Goal: Transaction & Acquisition: Purchase product/service

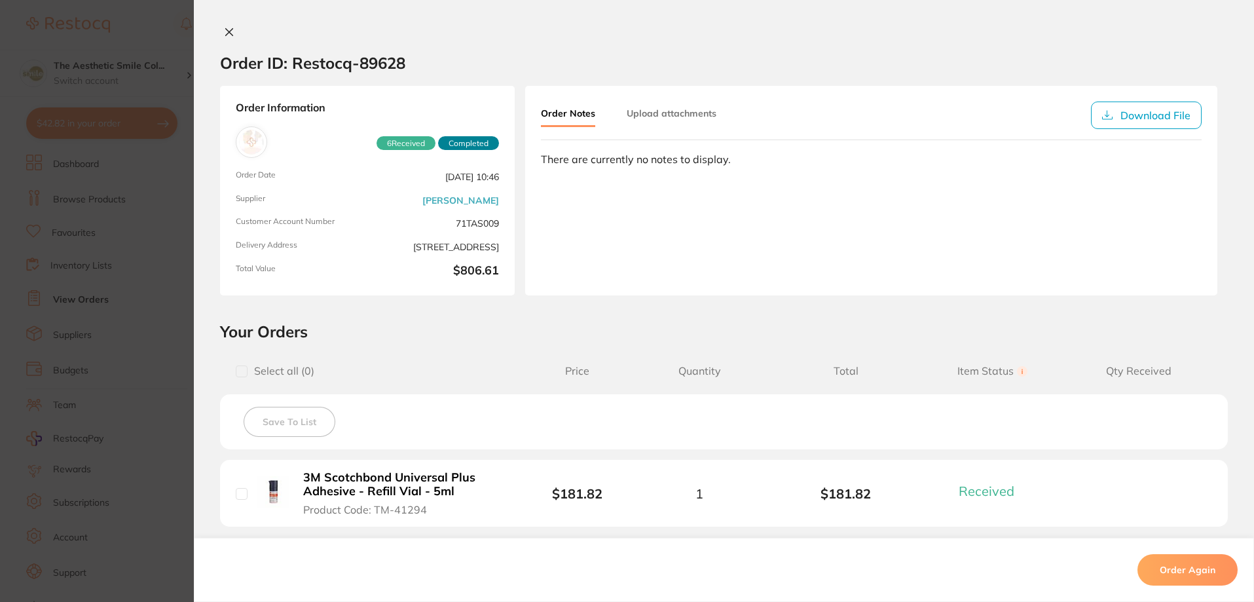
click at [224, 31] on icon at bounding box center [229, 32] width 10 height 10
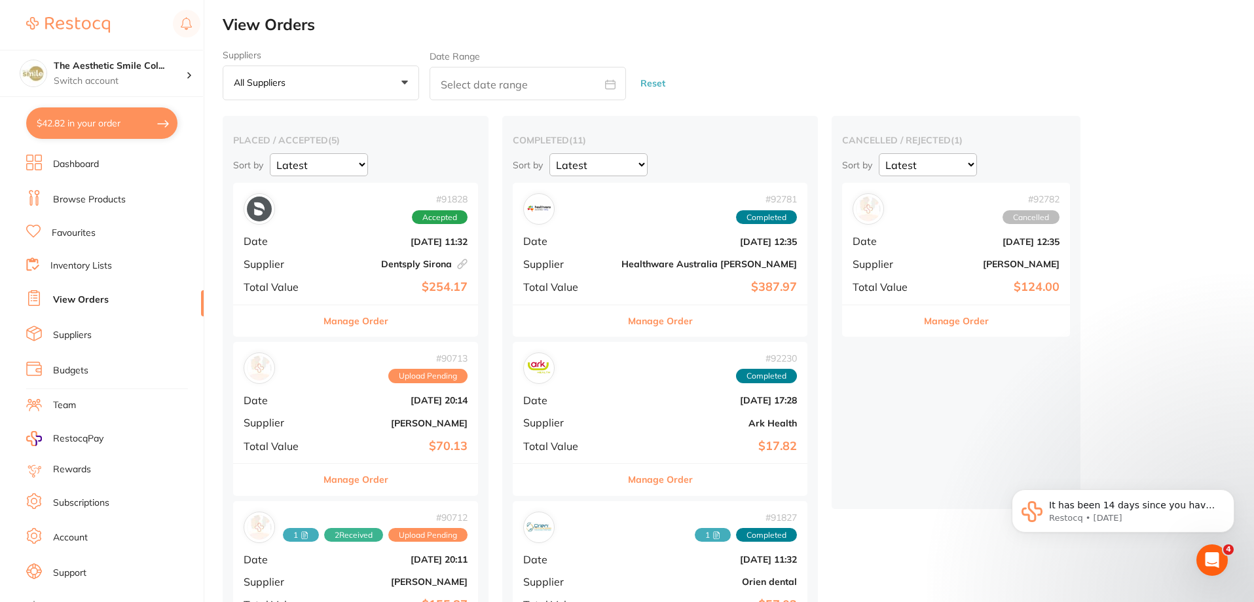
click at [367, 322] on button "Manage Order" at bounding box center [355, 320] width 65 height 31
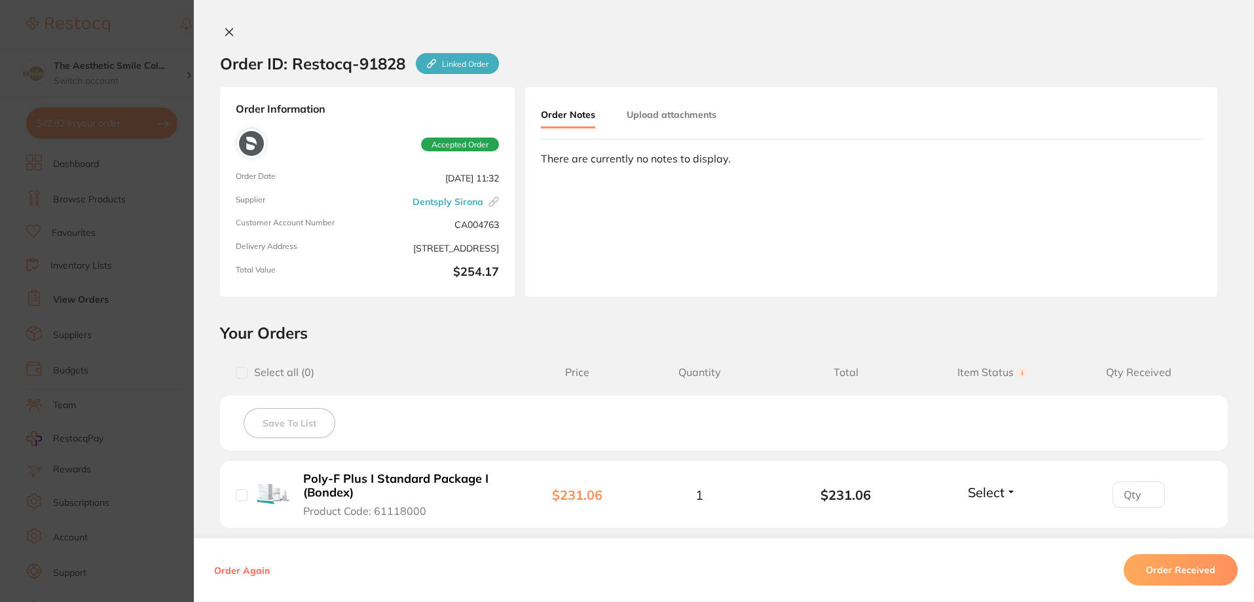
click at [224, 26] on button at bounding box center [229, 33] width 18 height 14
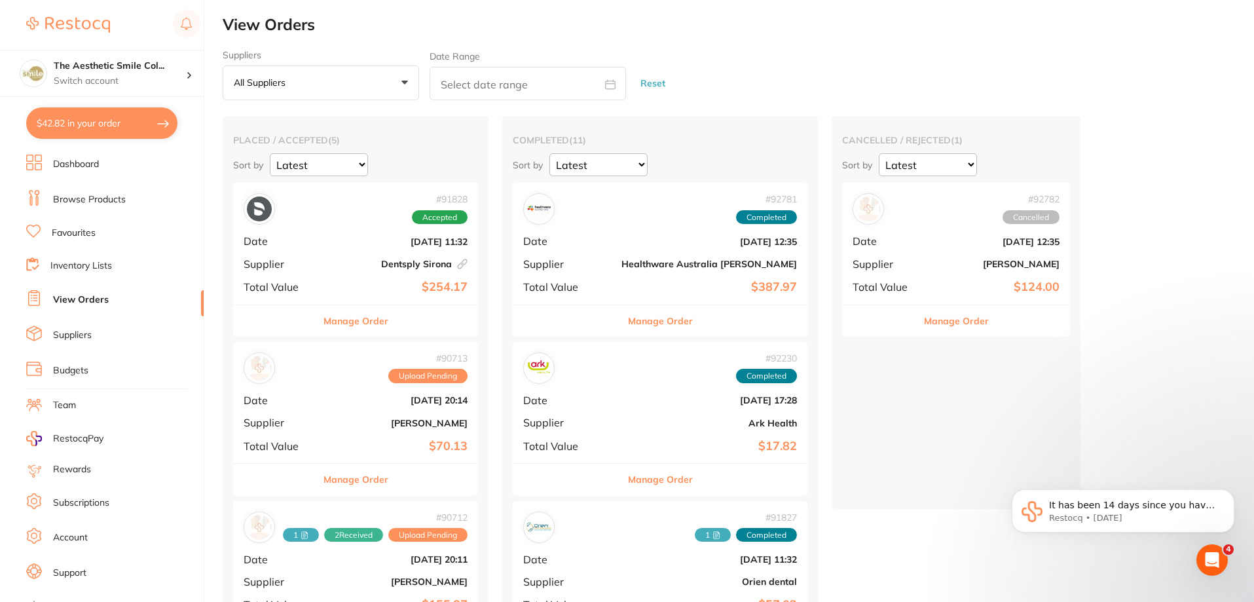
click at [924, 316] on button "Manage Order" at bounding box center [956, 320] width 65 height 31
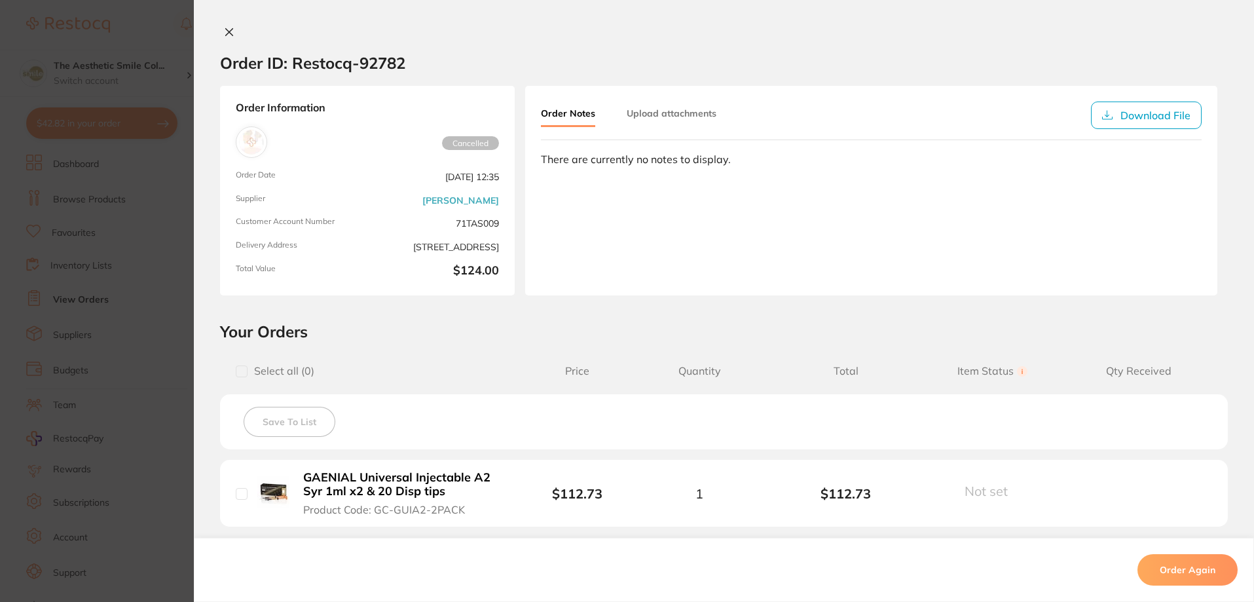
click at [230, 36] on icon at bounding box center [229, 32] width 10 height 10
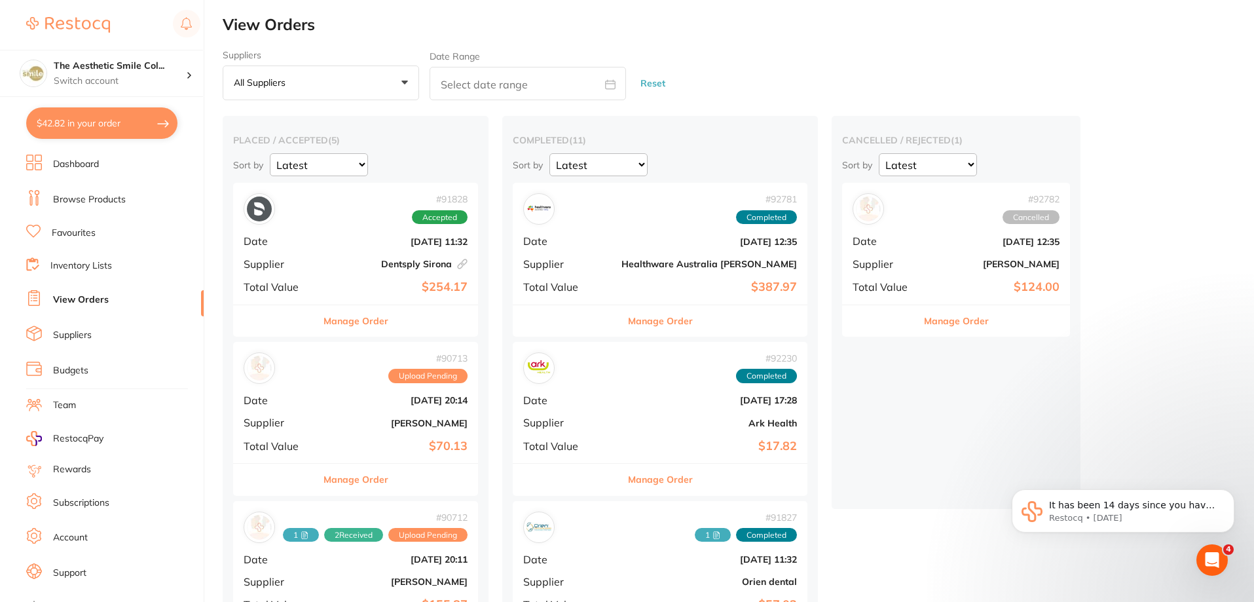
click at [77, 120] on button "$42.82 in your order" at bounding box center [101, 122] width 151 height 31
checkbox input "true"
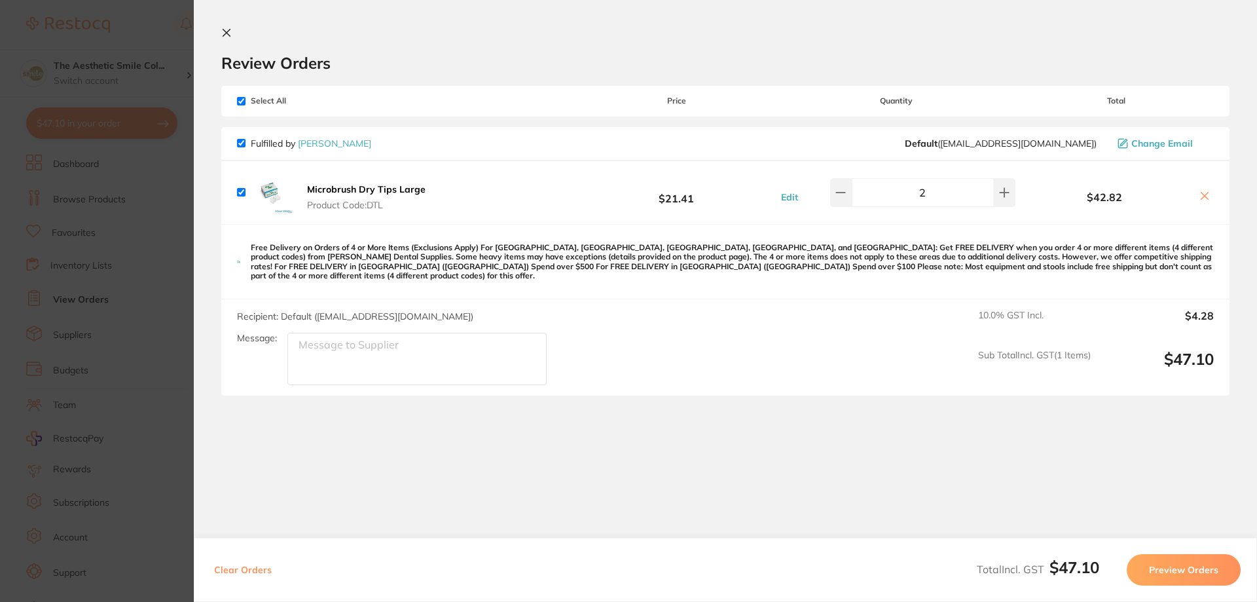
click at [230, 35] on icon at bounding box center [226, 33] width 10 height 10
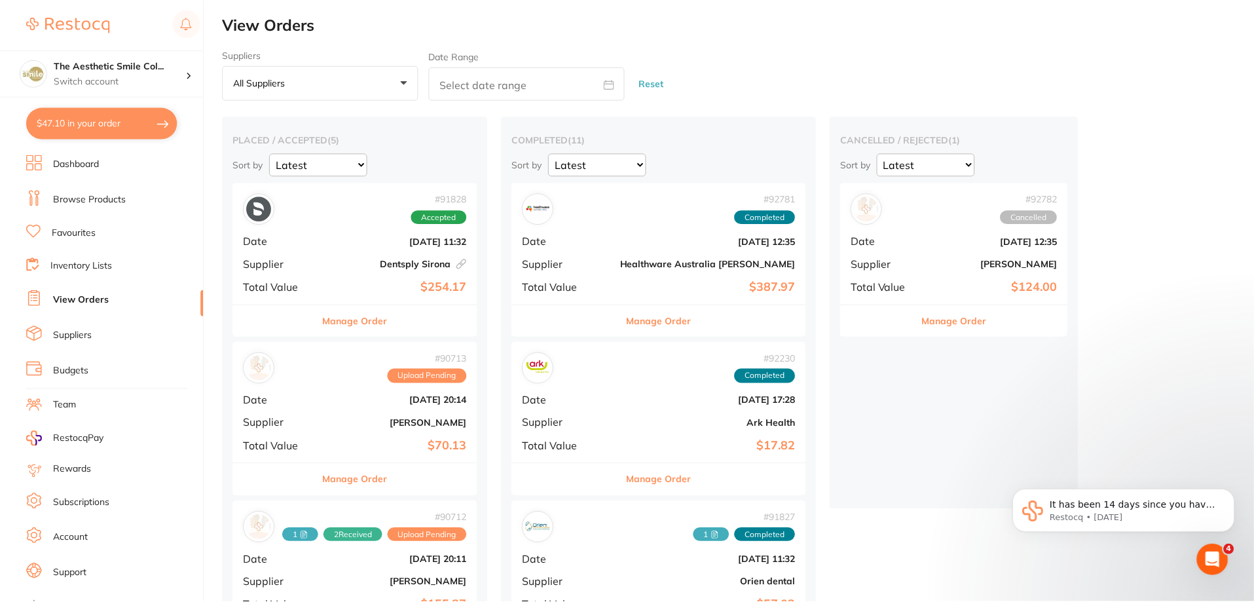
scroll to position [65, 0]
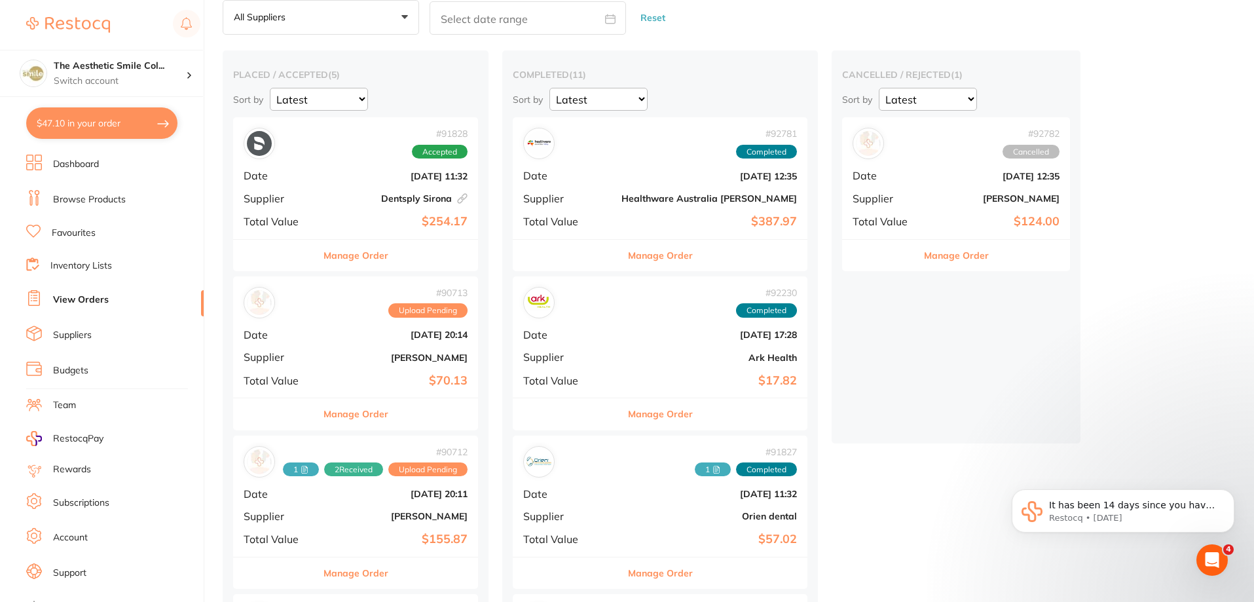
click at [96, 200] on link "Browse Products" at bounding box center [89, 199] width 73 height 13
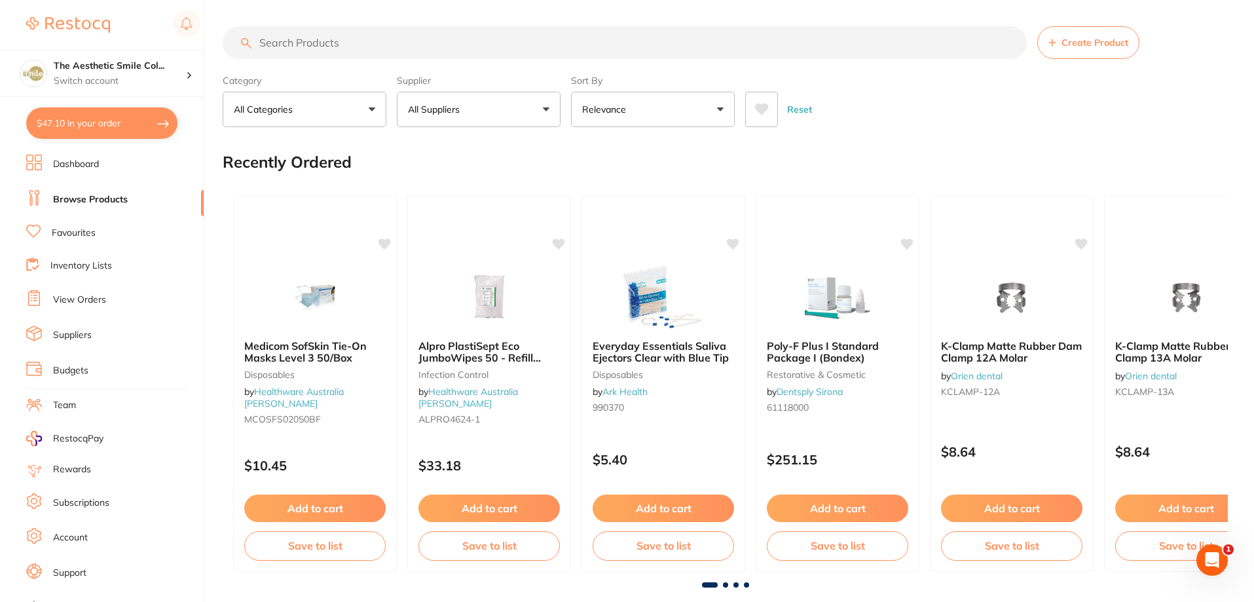
click at [343, 47] on input "search" at bounding box center [625, 42] width 804 height 33
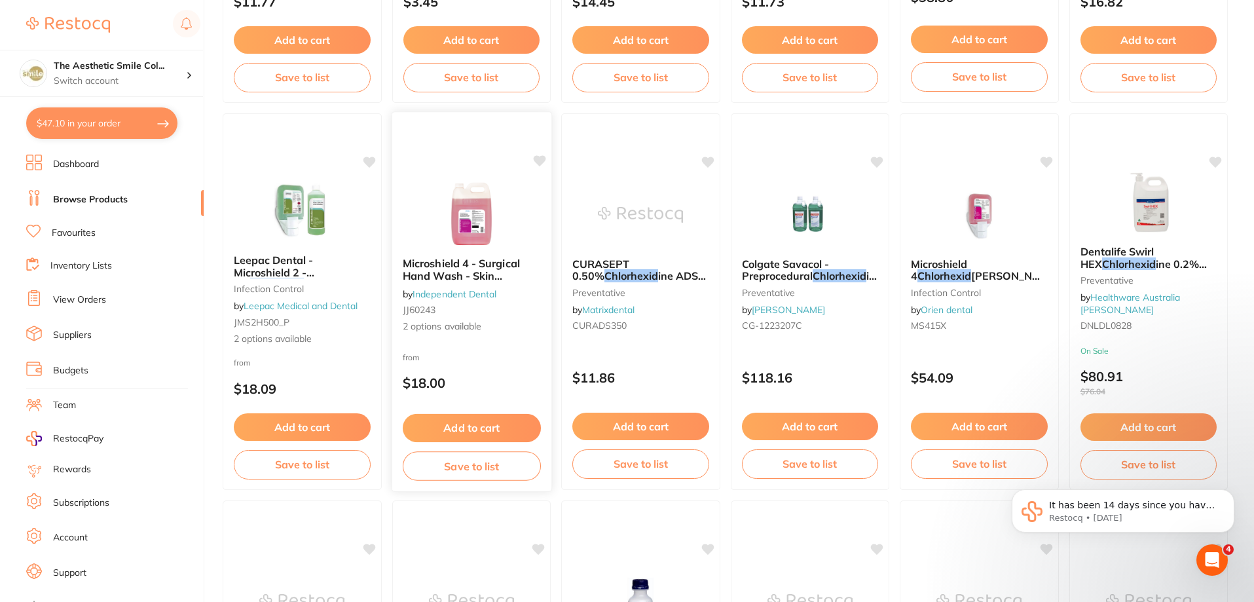
click at [483, 426] on button "Add to cart" at bounding box center [471, 428] width 138 height 28
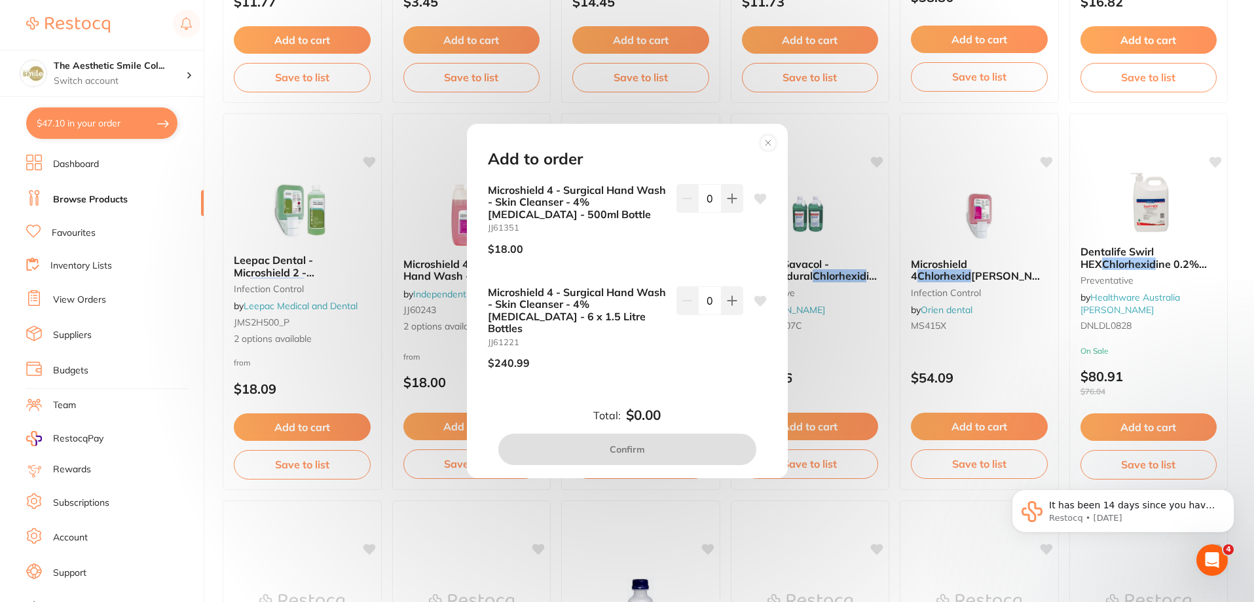
click at [764, 151] on circle at bounding box center [767, 143] width 15 height 15
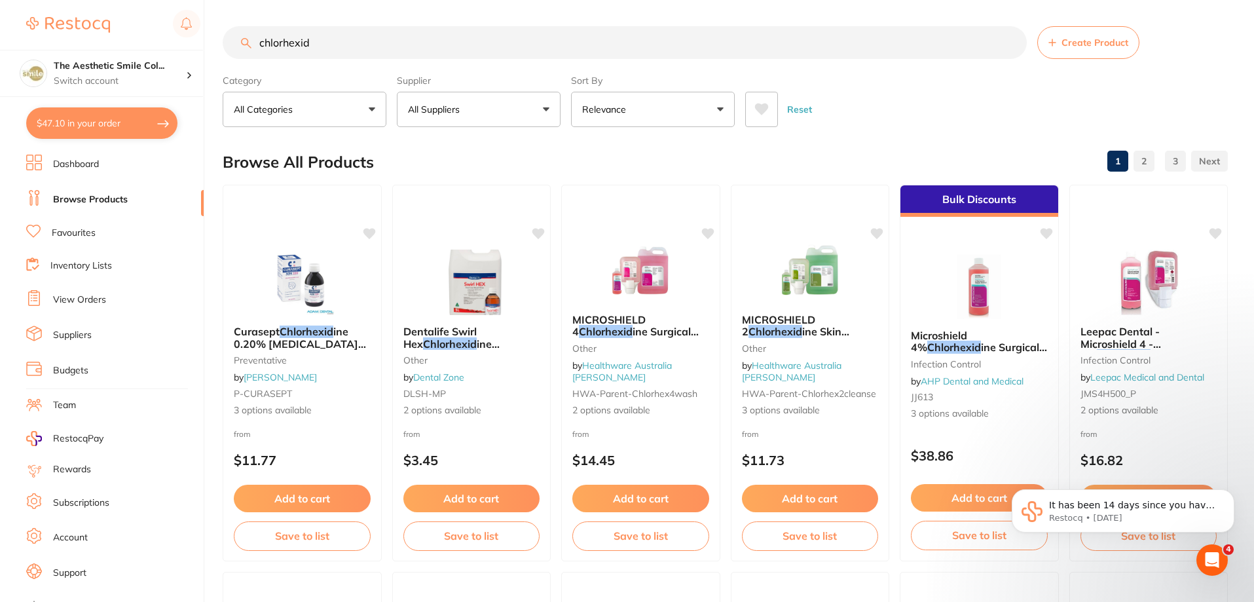
click at [353, 50] on input "chlorhexid" at bounding box center [625, 42] width 804 height 33
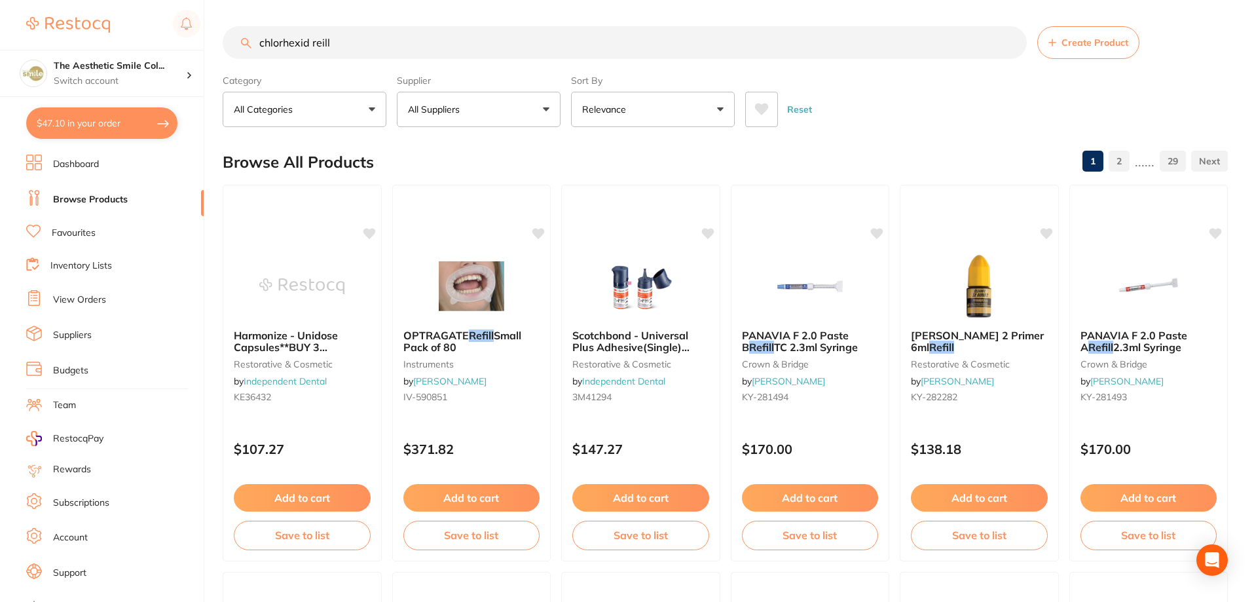
click at [319, 41] on input "chlorhexid reill" at bounding box center [625, 42] width 804 height 33
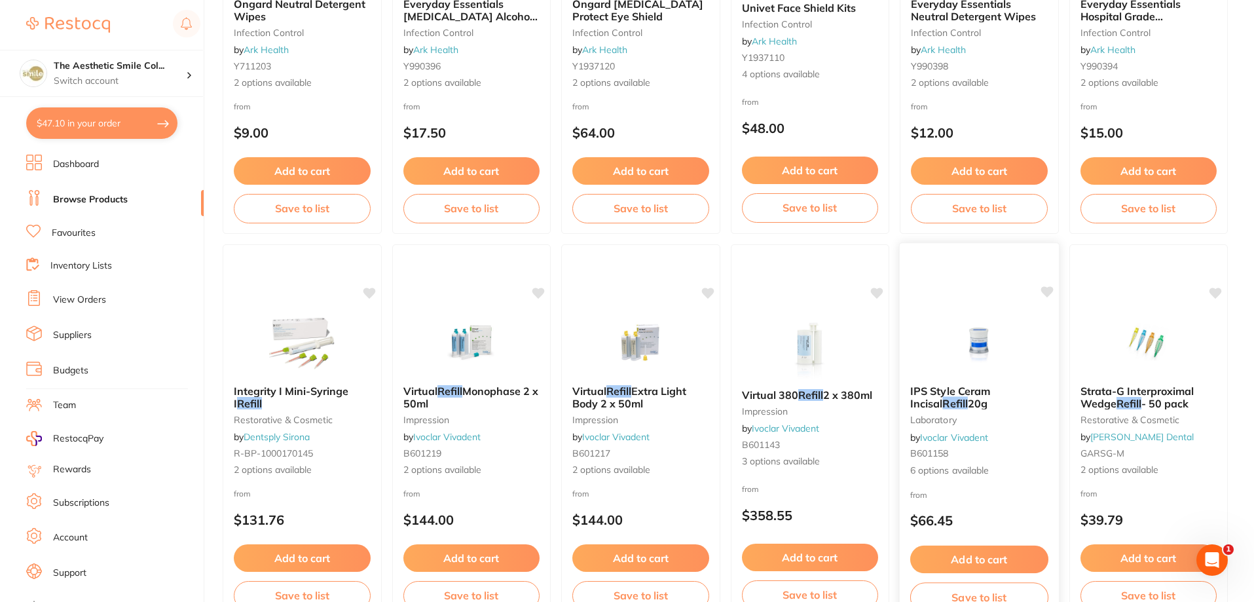
scroll to position [393, 0]
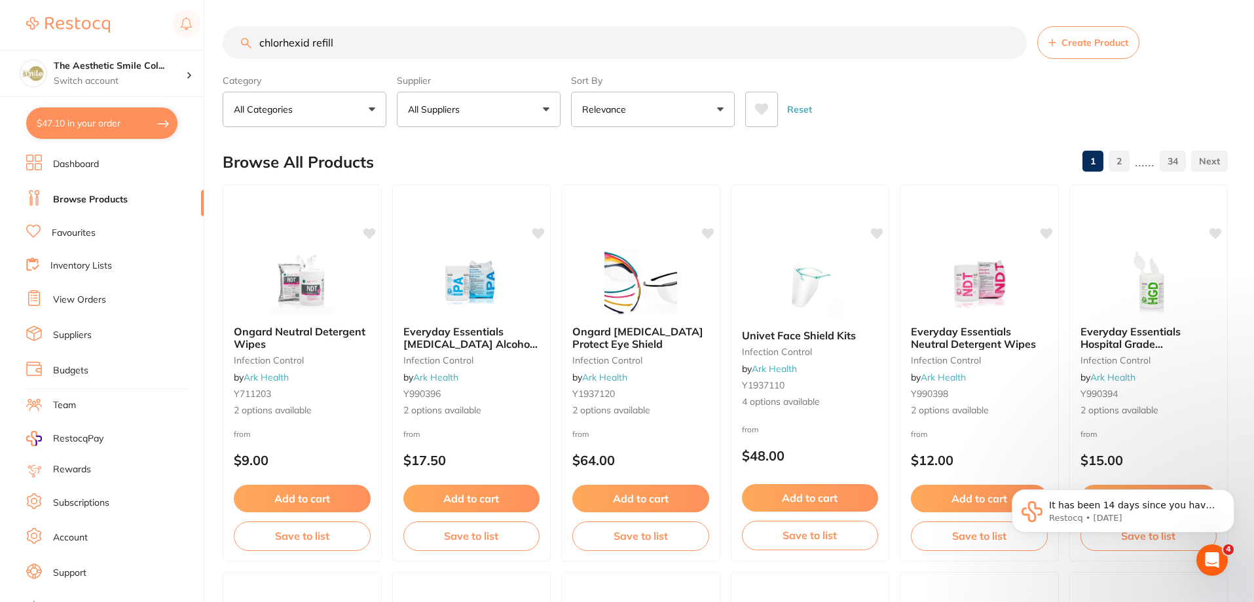
click at [311, 46] on input "chlorhexid refill" at bounding box center [625, 42] width 804 height 33
type input "chlorhexid hand soap"
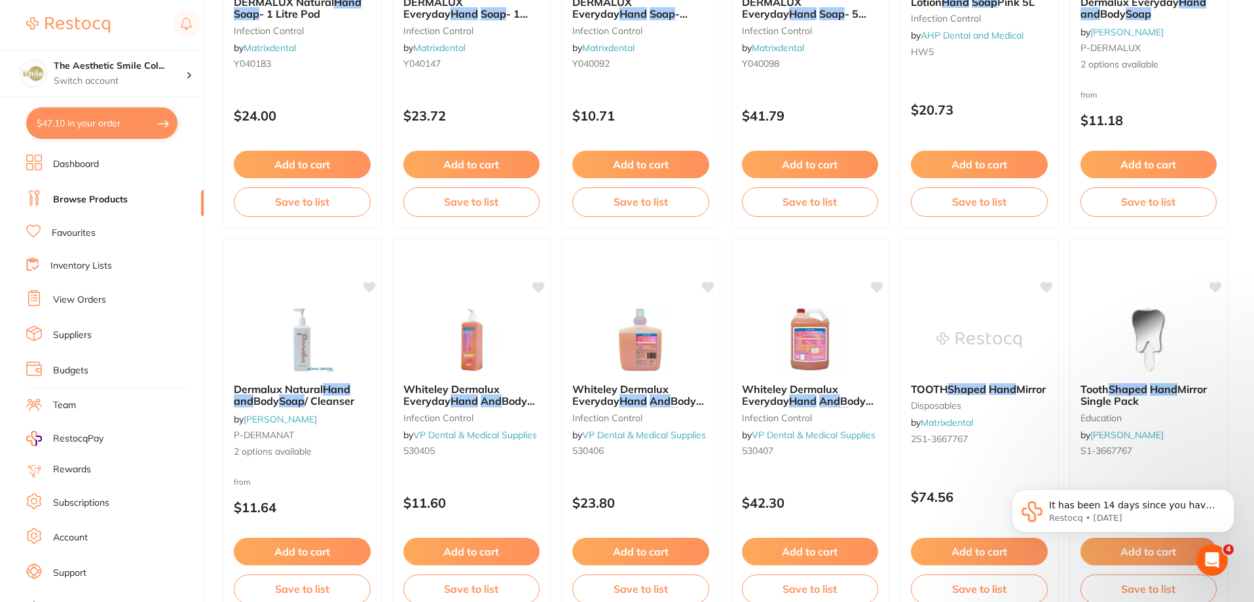
scroll to position [786, 0]
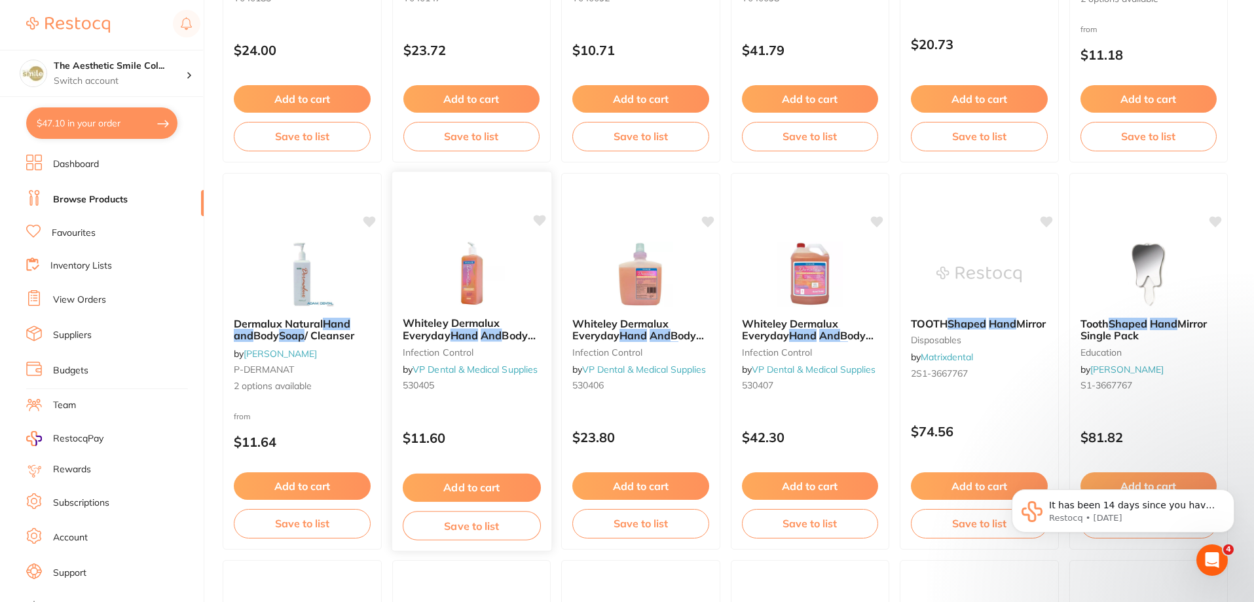
click at [434, 335] on span "Whiteley Dermalux Everyday" at bounding box center [450, 329] width 97 height 26
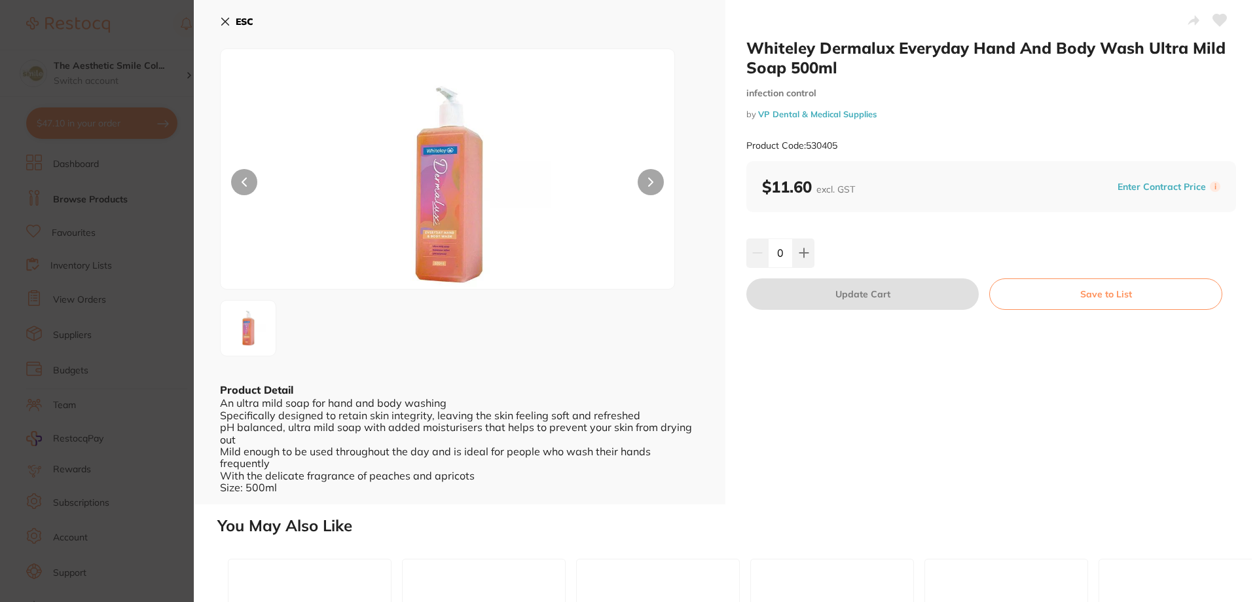
click at [638, 193] on div at bounding box center [447, 168] width 455 height 241
click at [227, 18] on icon at bounding box center [225, 21] width 10 height 10
